Goal: Find specific page/section: Find specific page/section

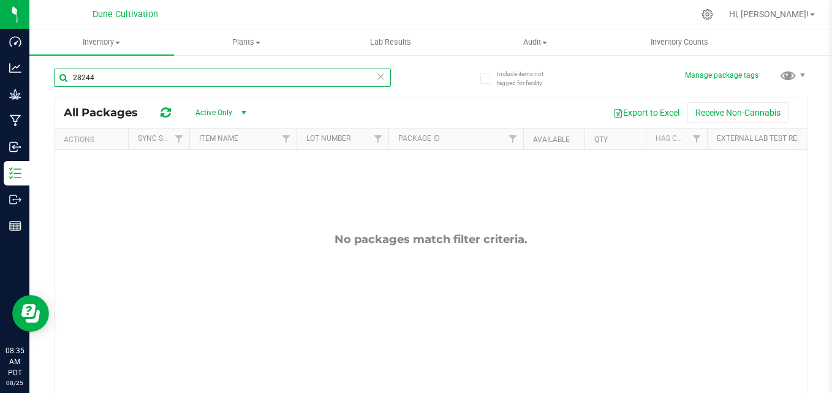
click at [199, 81] on input "28244" at bounding box center [222, 78] width 337 height 18
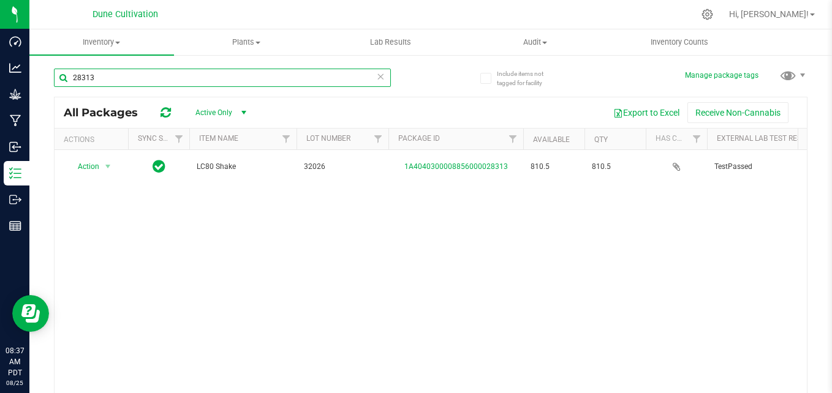
click at [271, 83] on input "28313" at bounding box center [222, 78] width 337 height 18
click at [197, 78] on input "28286" at bounding box center [222, 78] width 337 height 18
type input "282"
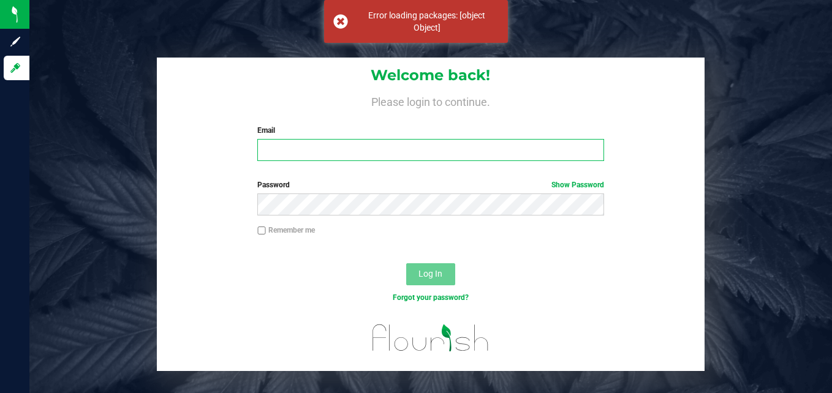
click at [331, 153] on input "Email" at bounding box center [430, 150] width 347 height 22
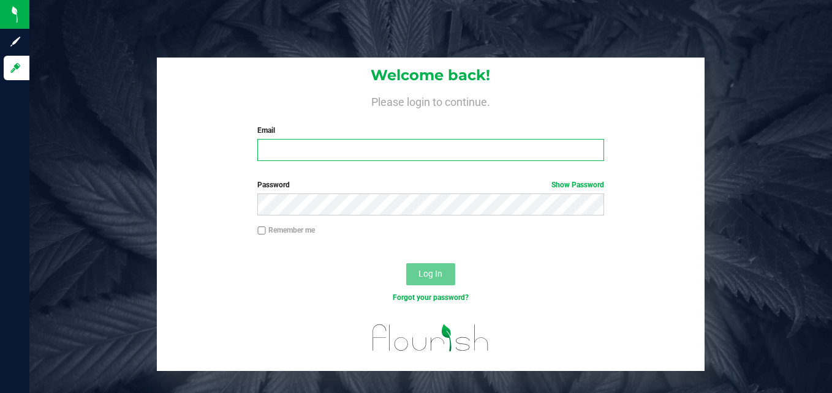
type input "[PERSON_NAME][EMAIL_ADDRESS][PERSON_NAME][DOMAIN_NAME]"
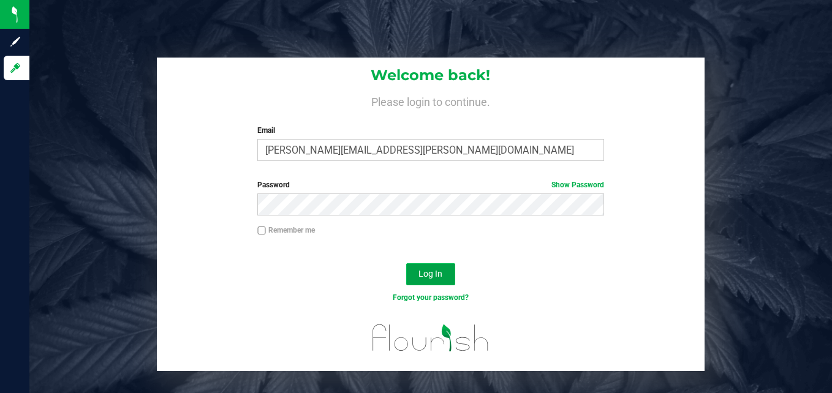
click at [440, 279] on span "Log In" at bounding box center [430, 274] width 24 height 10
click at [414, 277] on button "Log In" at bounding box center [430, 274] width 49 height 22
click at [437, 263] on button "Log In" at bounding box center [430, 274] width 49 height 22
click at [419, 274] on span "Log In" at bounding box center [430, 274] width 24 height 10
click at [448, 271] on button "Log In" at bounding box center [430, 274] width 49 height 22
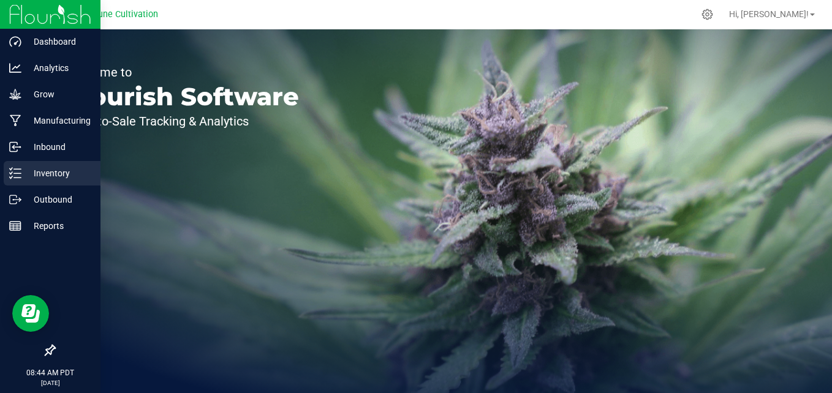
click at [40, 164] on div "Inventory" at bounding box center [52, 173] width 97 height 25
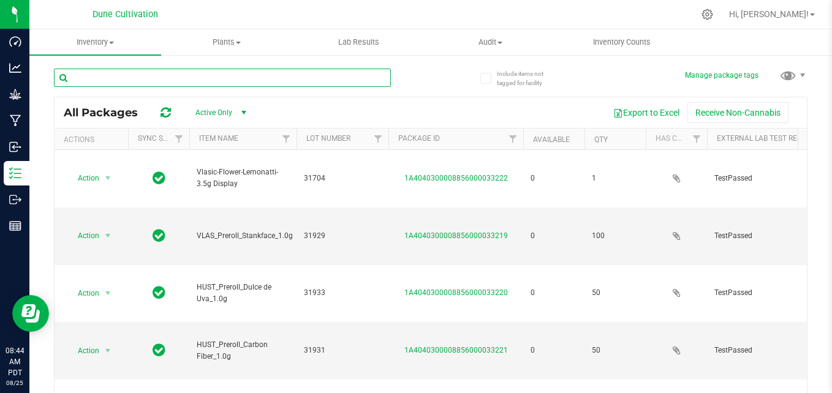
click at [153, 77] on input "text" at bounding box center [222, 78] width 337 height 18
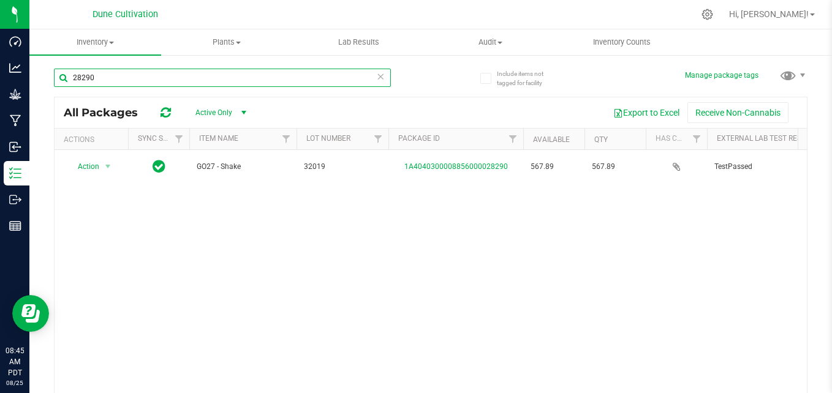
click at [143, 77] on input "28290" at bounding box center [222, 78] width 337 height 18
click at [137, 76] on input "22581" at bounding box center [222, 78] width 337 height 18
click at [215, 72] on input "28284" at bounding box center [222, 78] width 337 height 18
type input "2"
type input "31656"
